Goal: Transaction & Acquisition: Purchase product/service

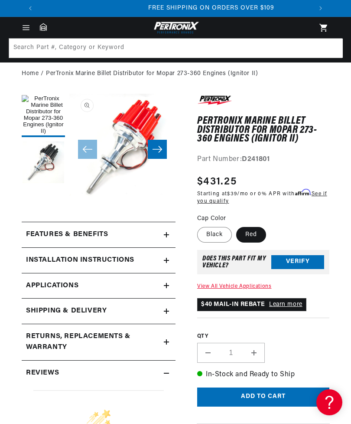
scroll to position [0, 273]
click at [157, 149] on icon "Slide right" at bounding box center [158, 149] width 10 height 7
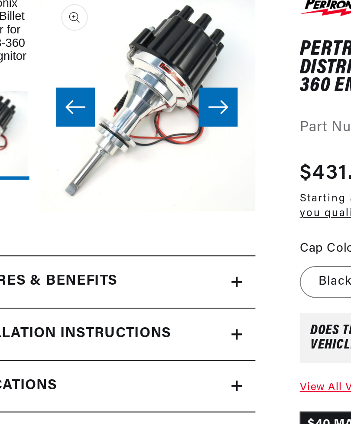
scroll to position [0, 0]
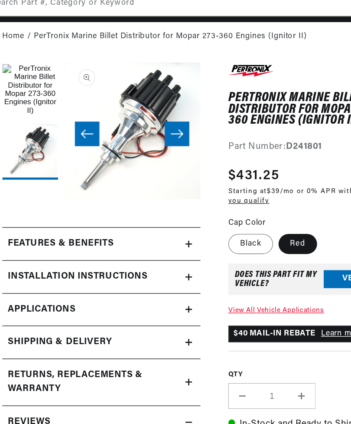
click at [199, 216] on label "Black" at bounding box center [214, 224] width 35 height 16
click at [200, 214] on input "Black" at bounding box center [200, 214] width 0 height 0
radio input "true"
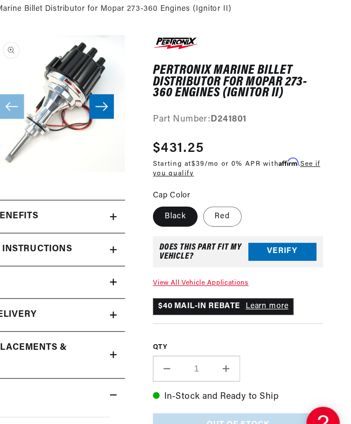
scroll to position [15, 0]
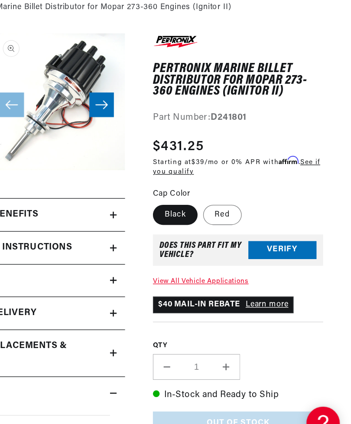
click at [272, 261] on button "Verify" at bounding box center [298, 268] width 53 height 14
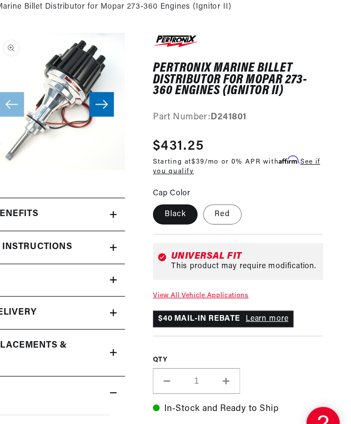
scroll to position [0, 273]
click at [197, 300] on link "View All Vehicle Applications" at bounding box center [234, 302] width 74 height 5
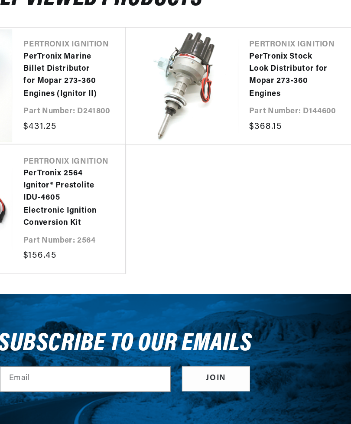
scroll to position [0, 273]
click at [272, 95] on link "PerTronix Stock Look Distributor for Mopar 273-360 Engines" at bounding box center [303, 114] width 62 height 39
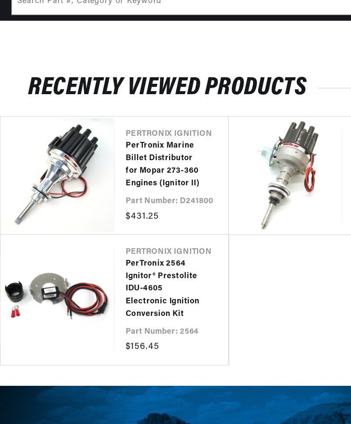
click at [124, 137] on link "PerTronix Marine Billet Distributor for Mopar 273-360 Engines (Ignitor II)" at bounding box center [128, 156] width 62 height 39
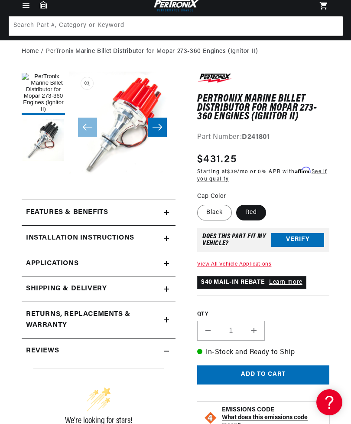
scroll to position [0, 273]
click at [213, 207] on label "Black" at bounding box center [214, 213] width 35 height 16
click at [200, 203] on input "Black" at bounding box center [200, 203] width 0 height 0
radio input "true"
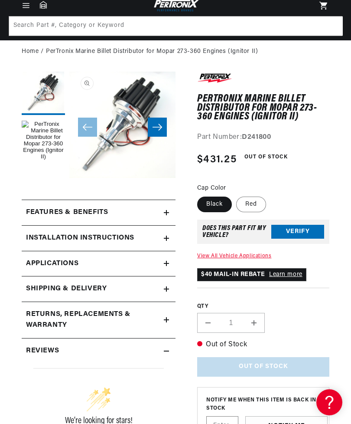
scroll to position [0, 547]
click at [247, 201] on label "Red" at bounding box center [251, 204] width 30 height 16
click at [237, 195] on input "Red" at bounding box center [236, 195] width 0 height 0
radio input "true"
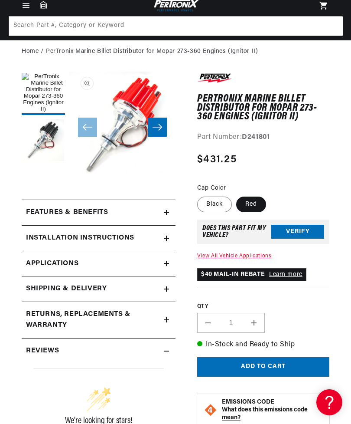
click at [272, 365] on button "Add to cart" at bounding box center [263, 367] width 132 height 20
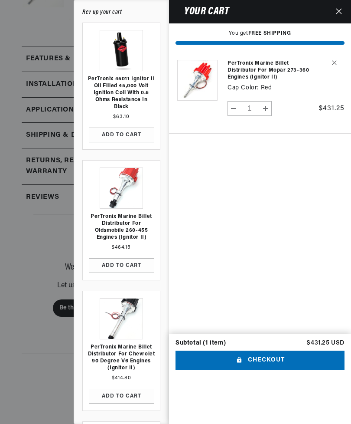
scroll to position [0, 273]
click at [34, 246] on div at bounding box center [175, 212] width 351 height 424
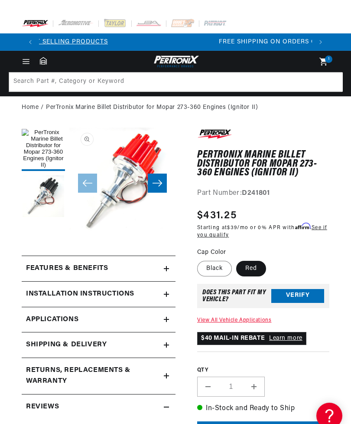
scroll to position [0, 547]
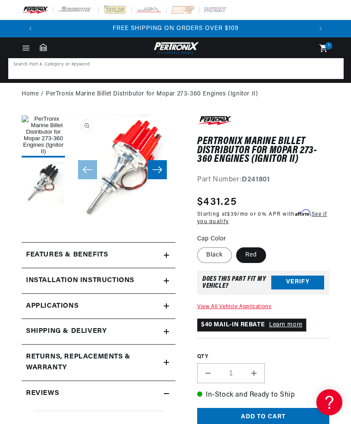
click at [174, 69] on input at bounding box center [176, 68] width 334 height 19
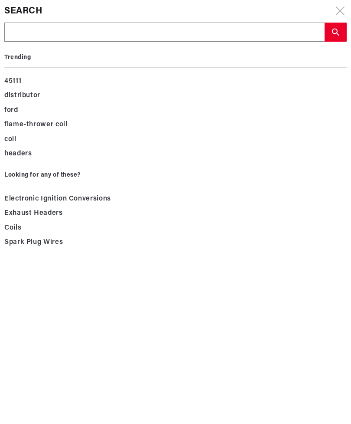
scroll to position [0, 0]
type input "C"
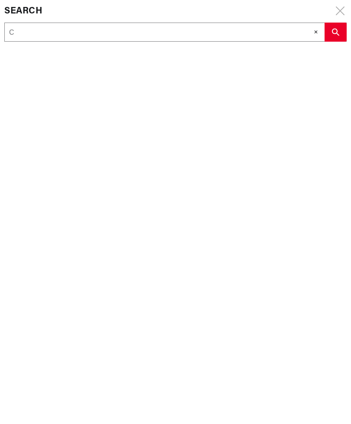
type input "Ch"
type input "Chr"
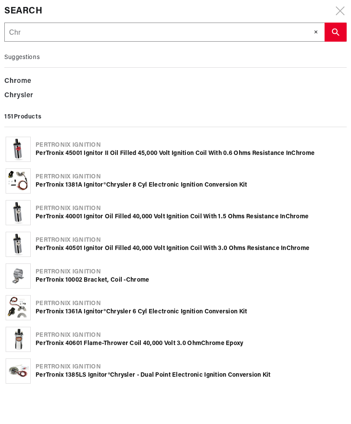
type input "Chry"
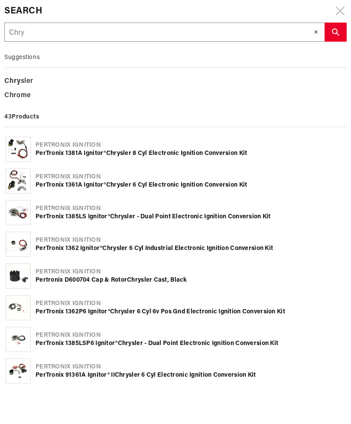
type input "Chrys"
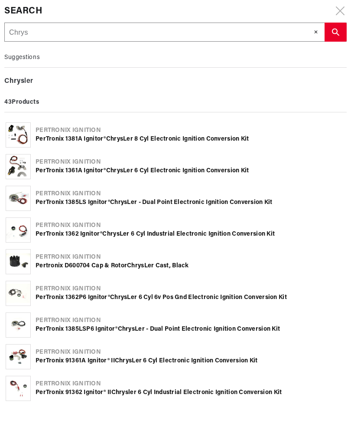
scroll to position [0, 273]
type input "Chrysl"
type input "Chrysle"
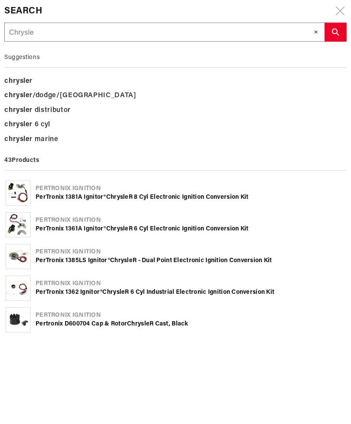
type input "Chrysler"
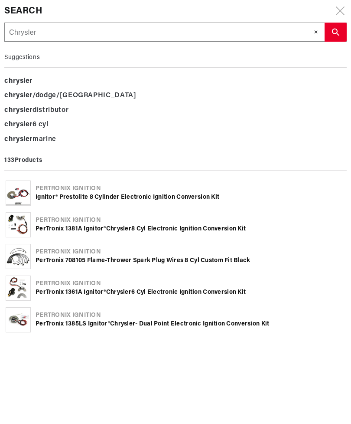
type input "Chrysler"
type input "Chrysler m"
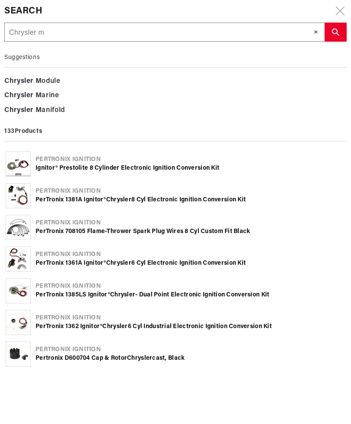
type input "Chrysler ma"
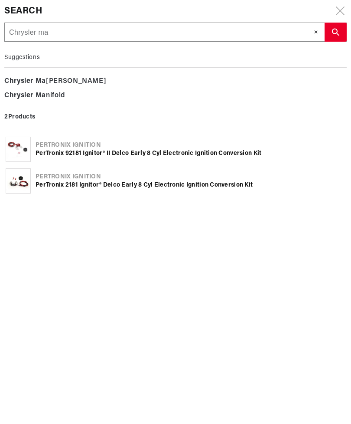
type input "Chrysler mar"
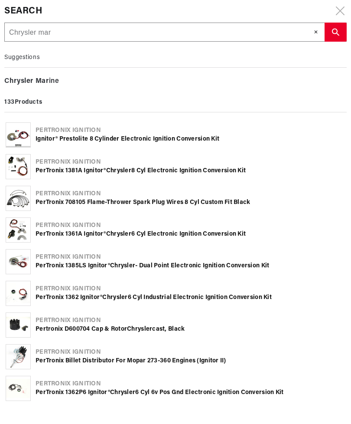
type input "Chrysler mari"
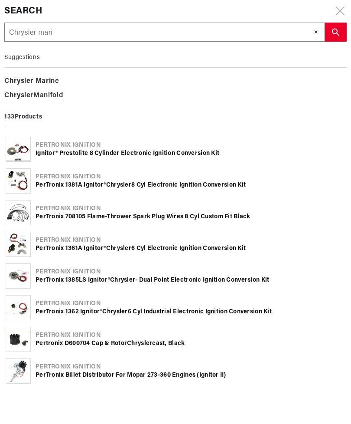
type input "Chrysler marin"
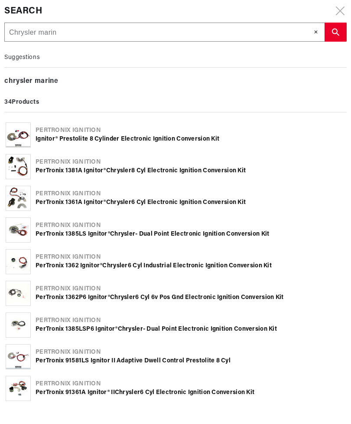
type input "Chrysler marine"
type input "Chrysler marine 3"
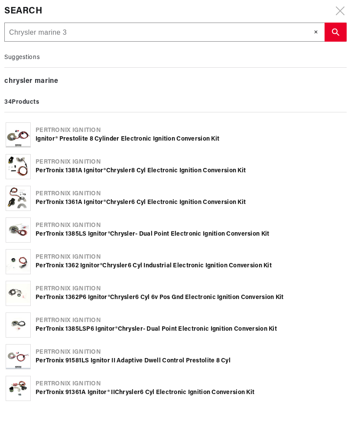
type input "Chrysler marine 3"
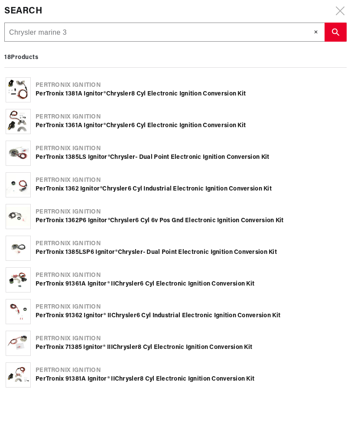
type input "Chrysler marine 38"
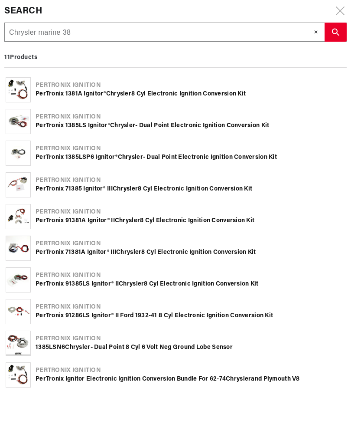
type input "Chrysler marine 383"
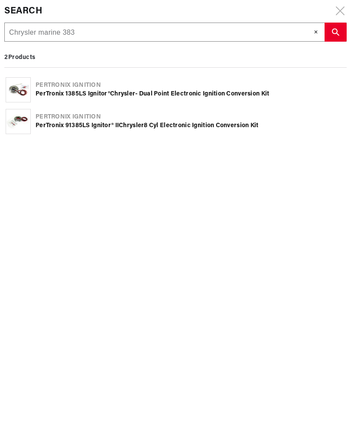
scroll to position [0, 273]
type input "Chrysler marine 38"
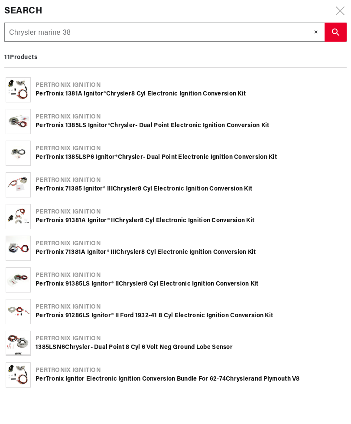
type input "Chrysler marine 3"
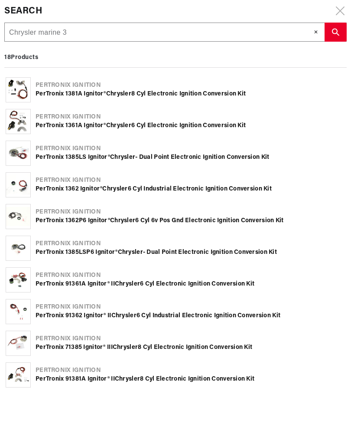
type input "Chrysler marine"
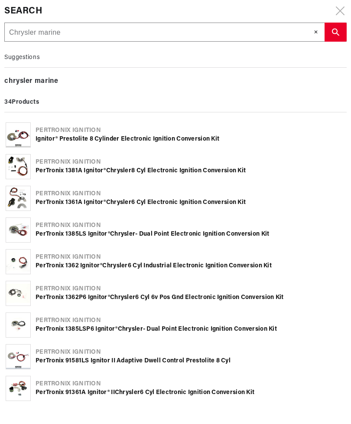
scroll to position [252, 0]
click at [90, 34] on input "Chrysler marine" at bounding box center [165, 32] width 320 height 19
type input "Chrysler marine d"
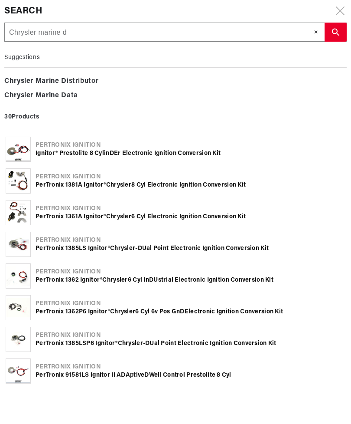
type input "Chrysler marine di"
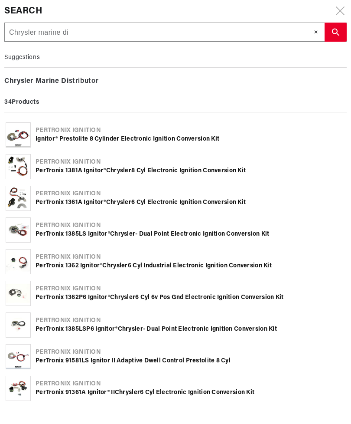
type input "Chrysler marine dis"
type input "Chrysler marine dist"
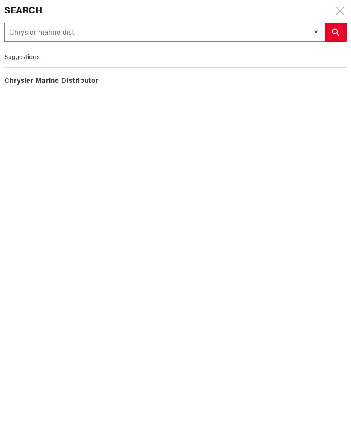
type input "Chrysler marine disti"
type input "Chrysler marine distib"
type input "Chrysler marine distibu"
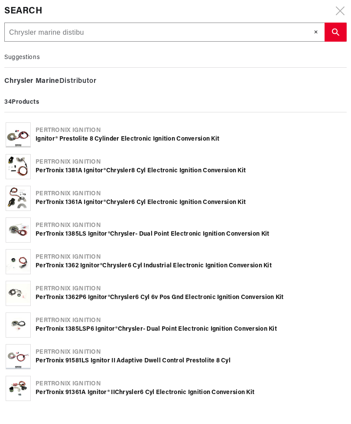
type input "Chrysler marine distibut"
type input "Chrysler marine distibuto"
type input "Chrysler marine distibutor"
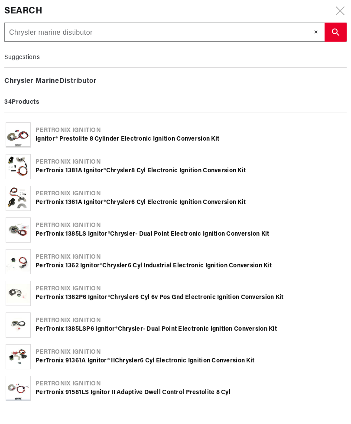
click at [337, 30] on icon "search button" at bounding box center [335, 31] width 7 height 7
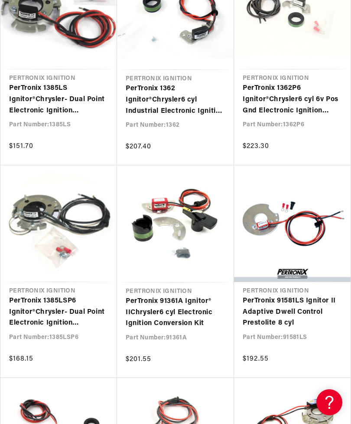
scroll to position [527, 0]
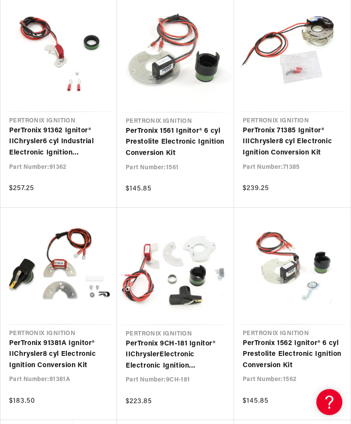
scroll to position [0, 273]
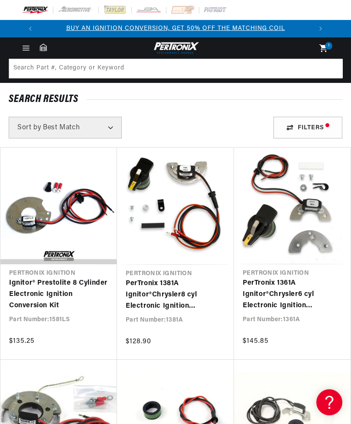
click at [326, 45] on div "1 1 item" at bounding box center [328, 45] width 7 height 7
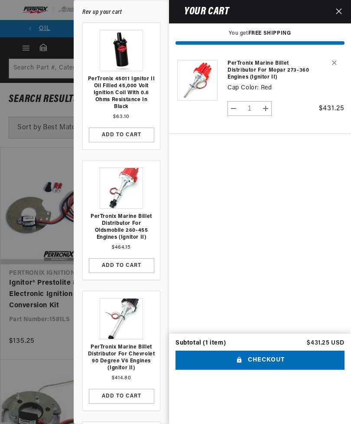
scroll to position [0, 273]
click at [334, 13] on button "Close" at bounding box center [339, 11] width 19 height 23
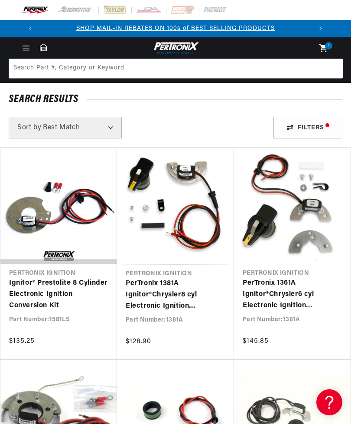
scroll to position [0, 547]
